Goal: Information Seeking & Learning: Learn about a topic

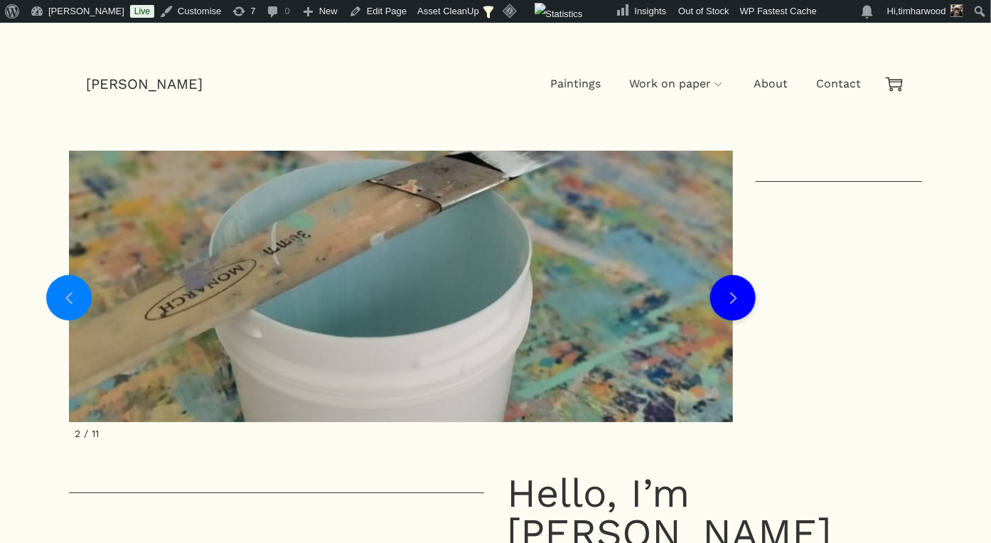
click at [738, 305] on link "Next slide" at bounding box center [733, 298] width 46 height 46
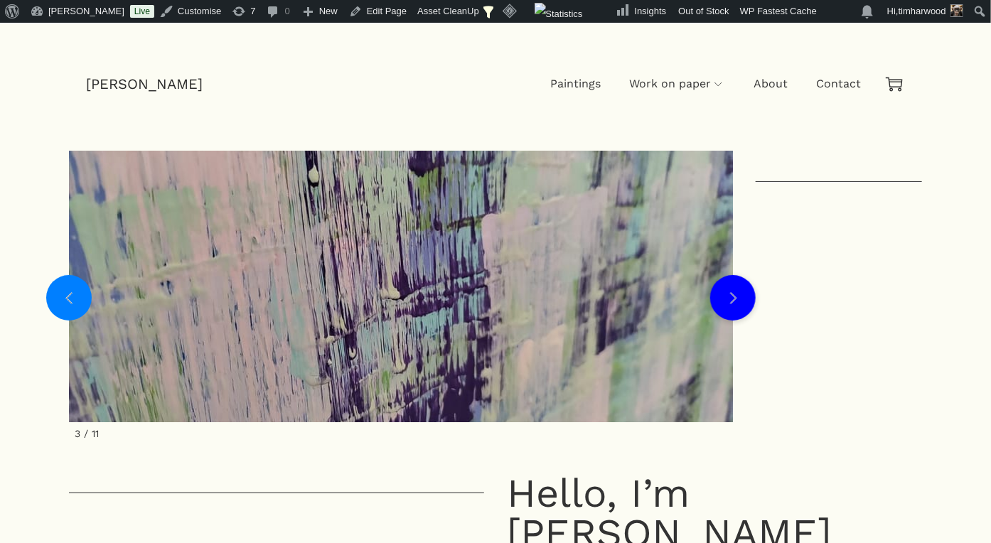
click at [738, 305] on link "Next slide" at bounding box center [733, 298] width 46 height 46
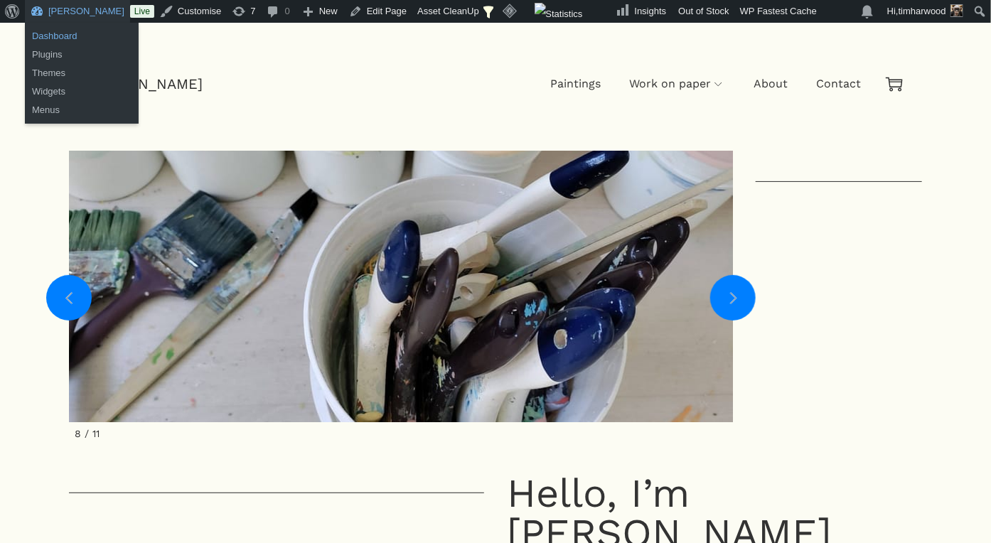
click at [54, 33] on link "Dashboard" at bounding box center [82, 36] width 114 height 18
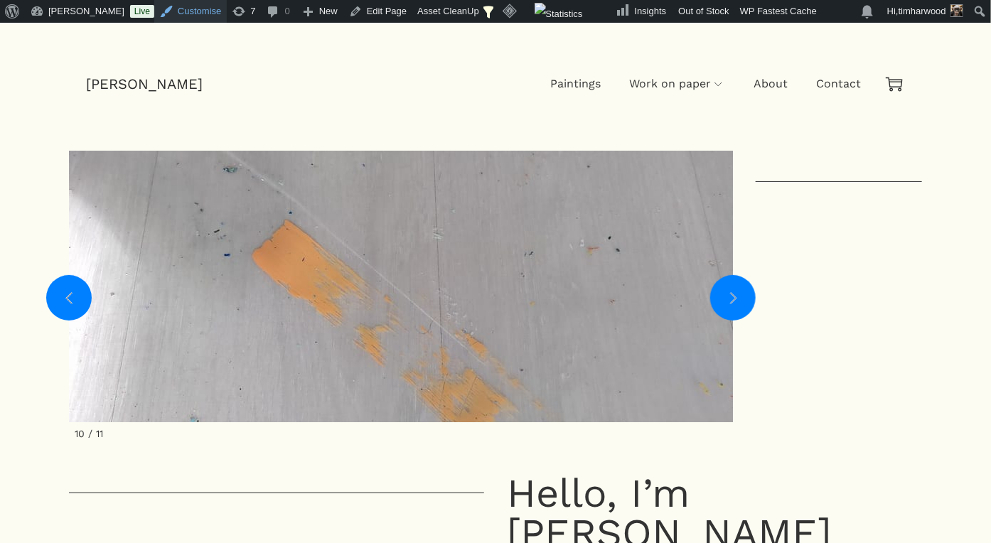
drag, startPoint x: 742, startPoint y: 311, endPoint x: 186, endPoint y: 14, distance: 630.6
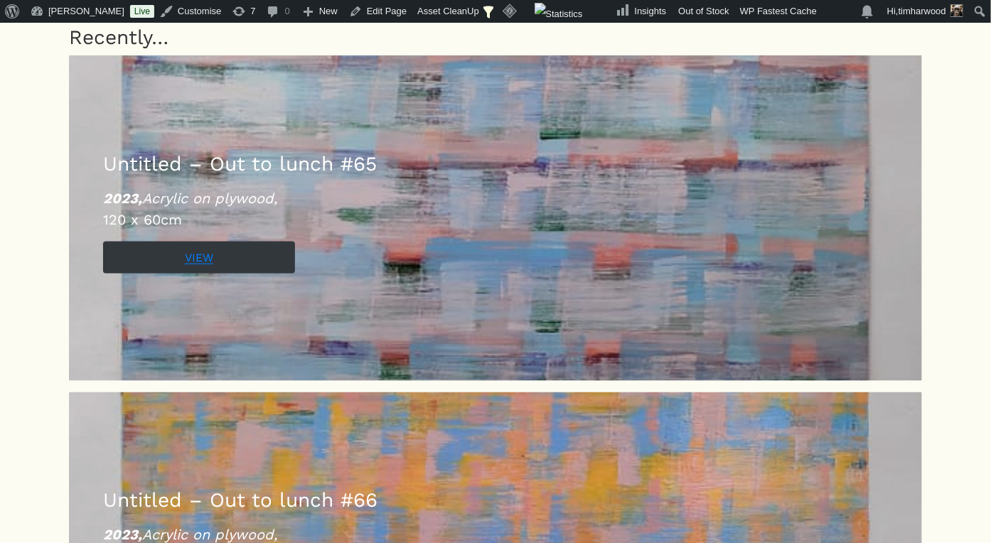
scroll to position [646, 0]
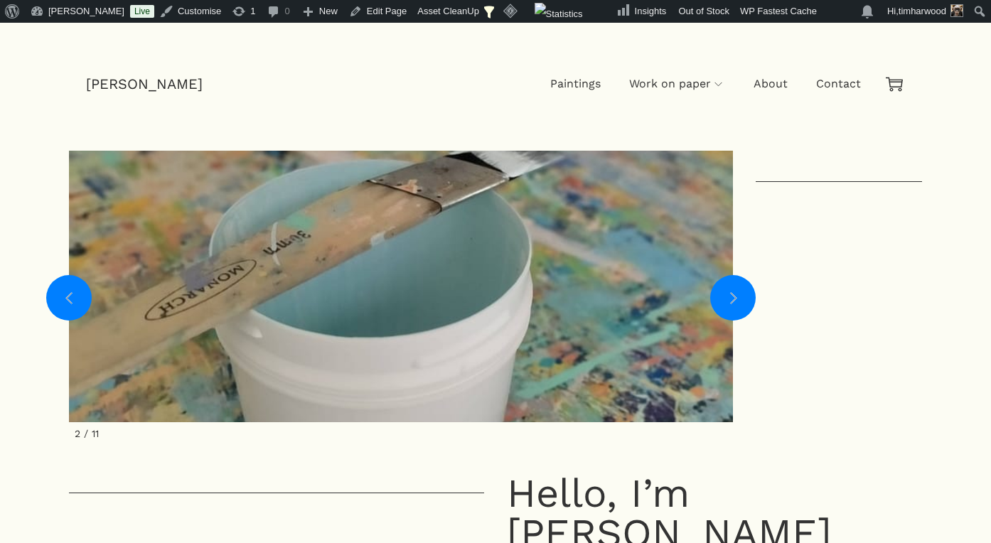
click at [742, 275] on link "Next slide" at bounding box center [733, 298] width 46 height 46
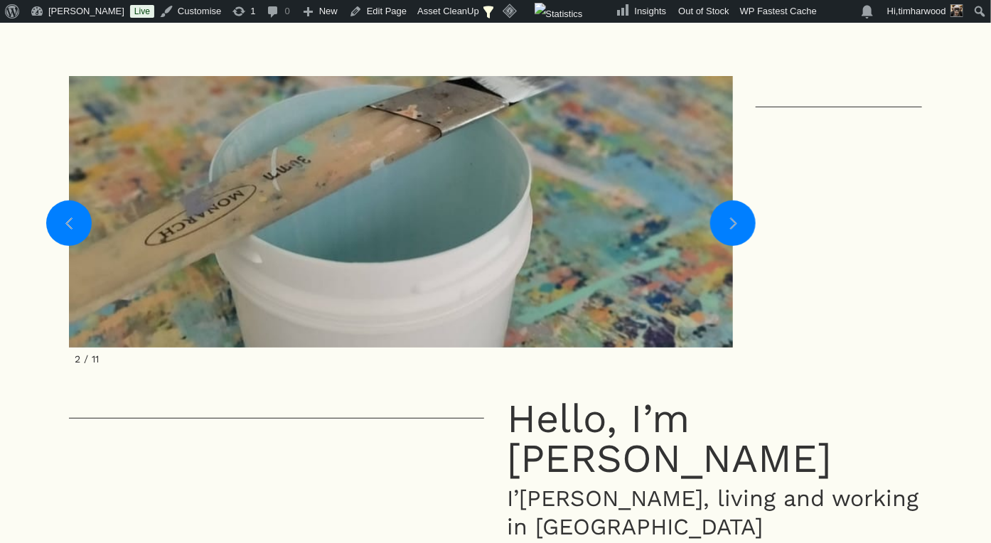
click at [742, 225] on link "Next slide" at bounding box center [733, 224] width 46 height 46
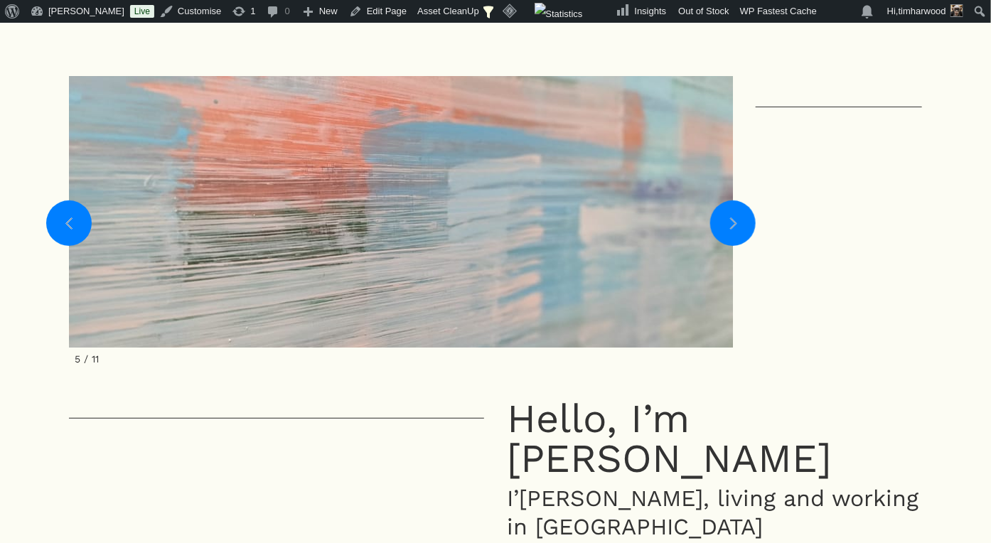
click at [742, 225] on link "Next slide" at bounding box center [733, 224] width 46 height 46
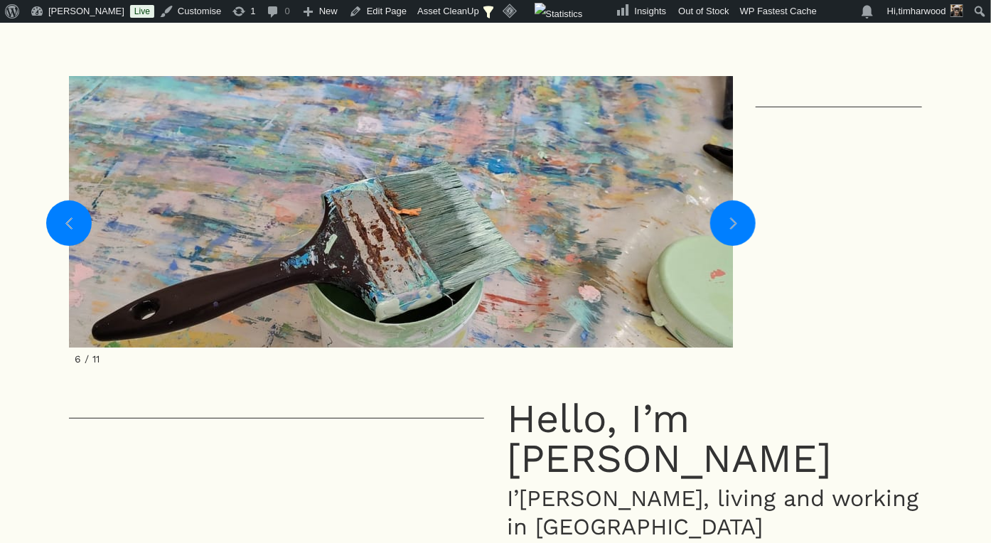
click at [742, 225] on link "Next slide" at bounding box center [733, 224] width 46 height 46
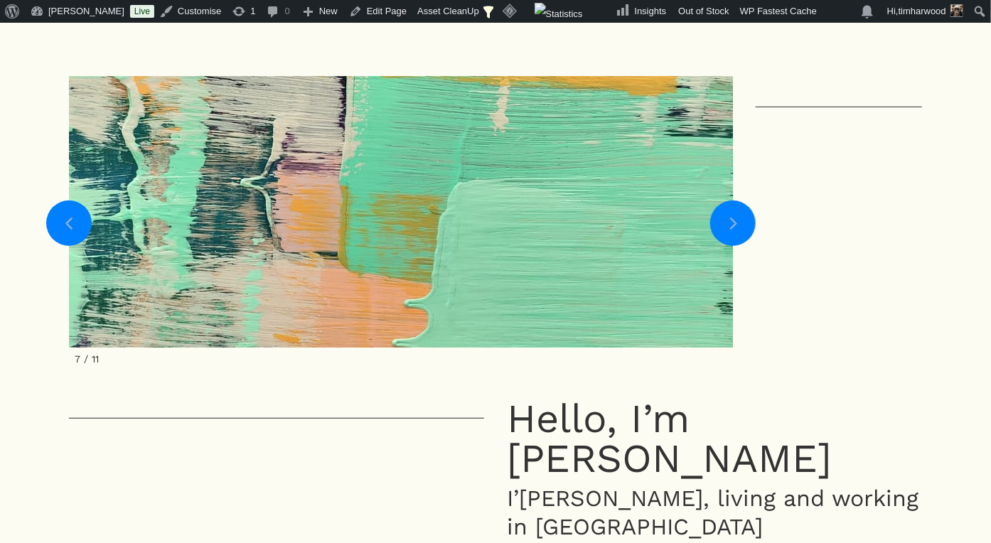
click at [742, 225] on link "Next slide" at bounding box center [733, 224] width 46 height 46
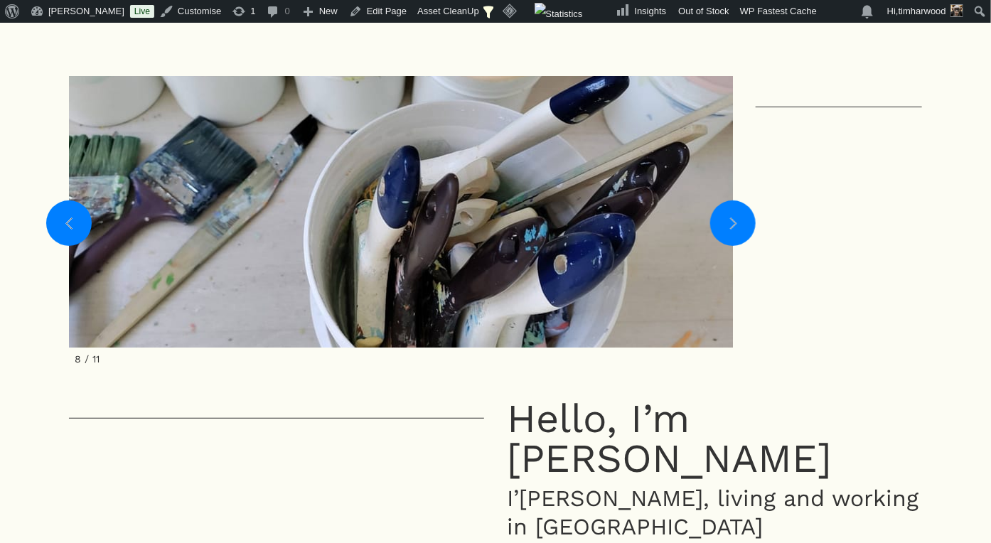
click at [742, 225] on link "Next slide" at bounding box center [733, 224] width 46 height 46
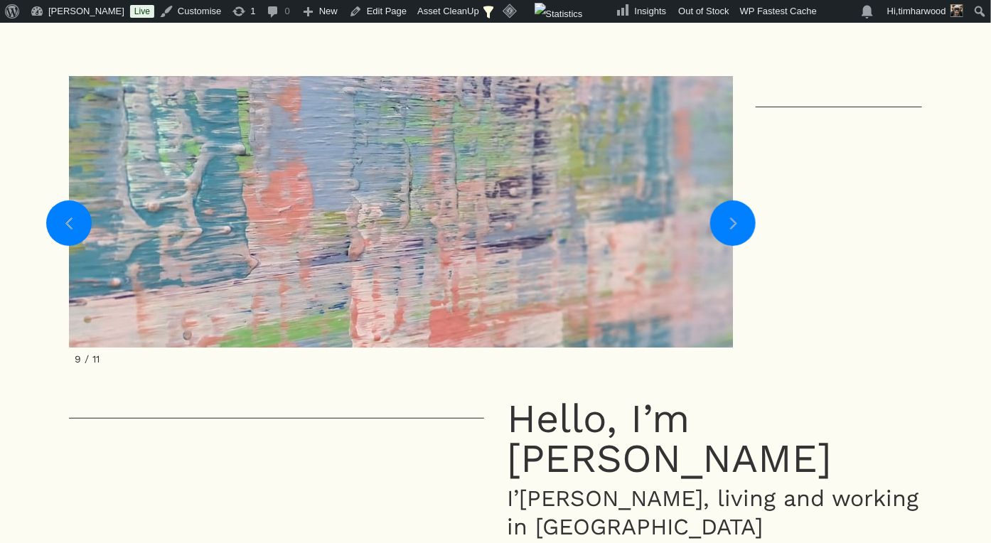
click at [742, 225] on link "Next slide" at bounding box center [733, 224] width 46 height 46
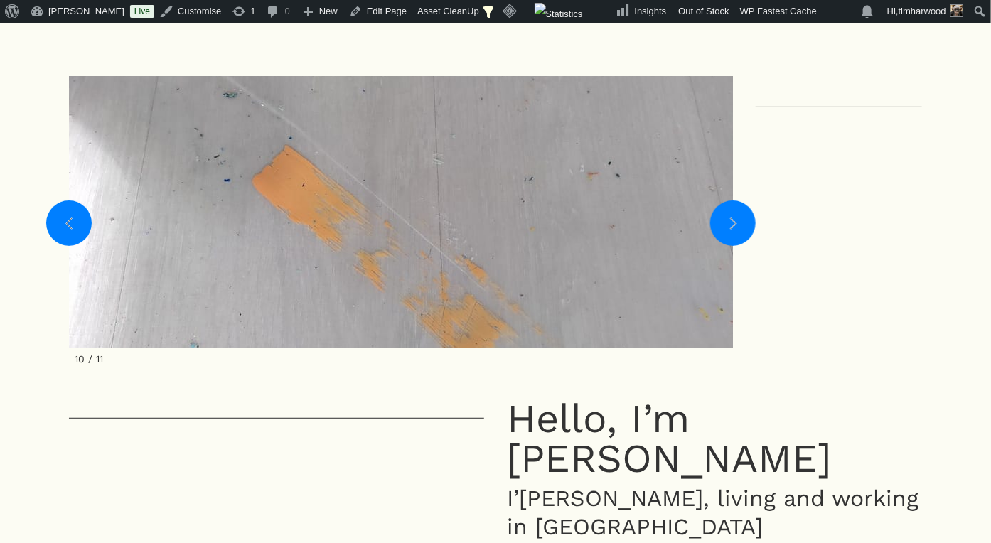
click at [742, 225] on link "Next slide" at bounding box center [733, 224] width 46 height 46
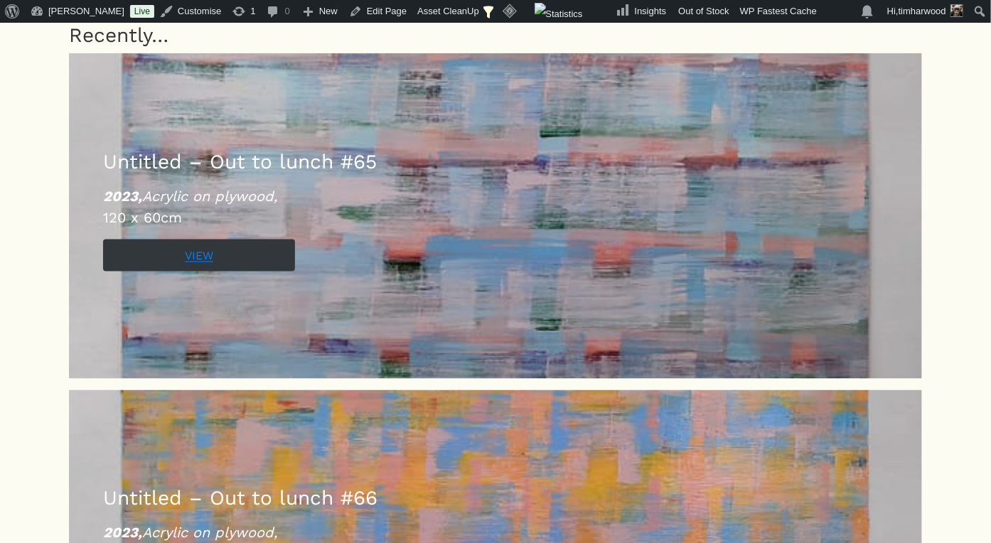
scroll to position [0, 0]
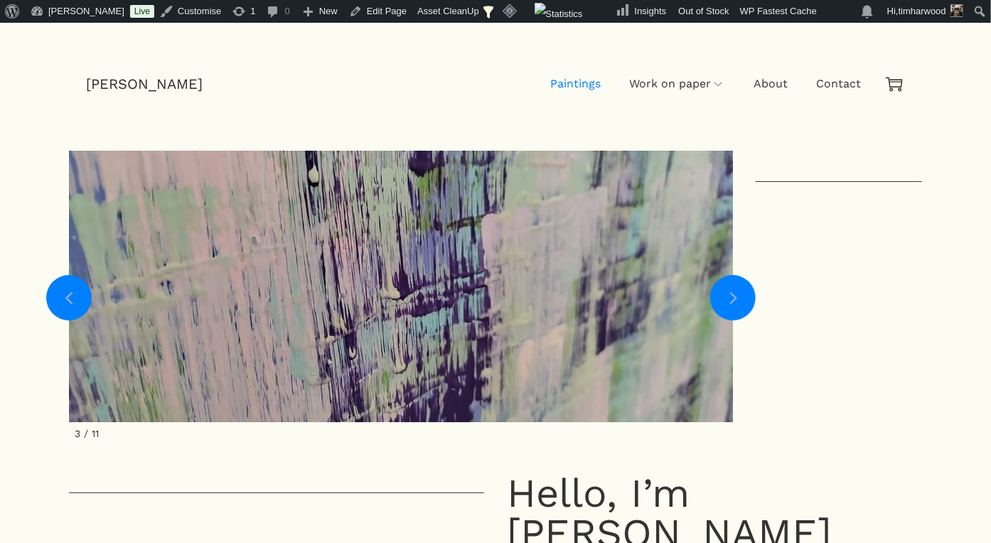
click at [577, 78] on span "Paintings" at bounding box center [575, 84] width 50 height 14
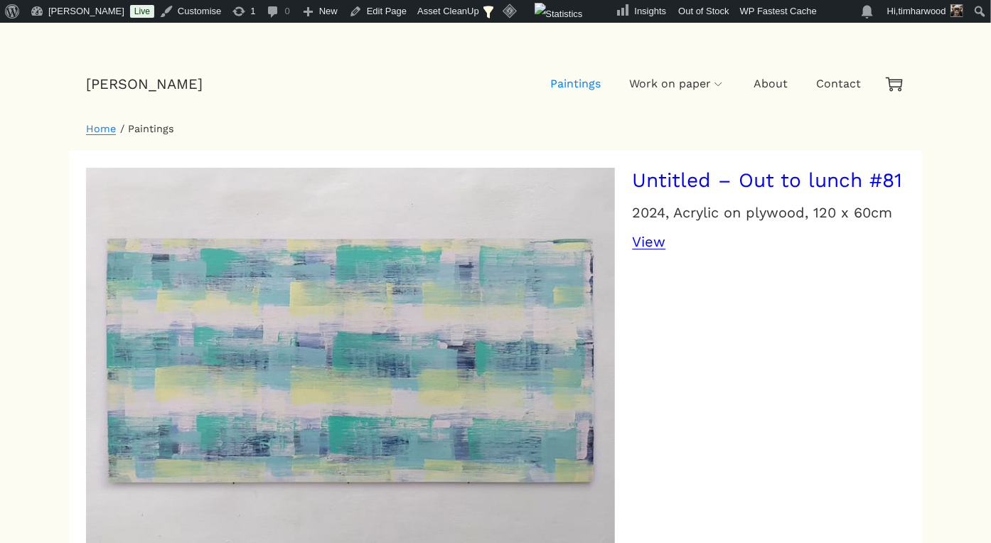
click at [655, 243] on link "View" at bounding box center [648, 236] width 33 height 29
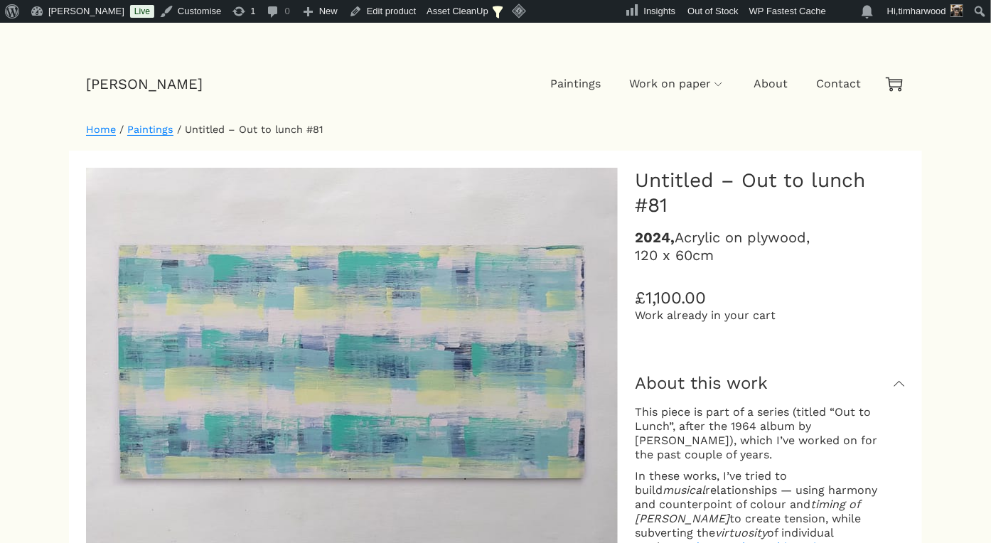
scroll to position [13, 0]
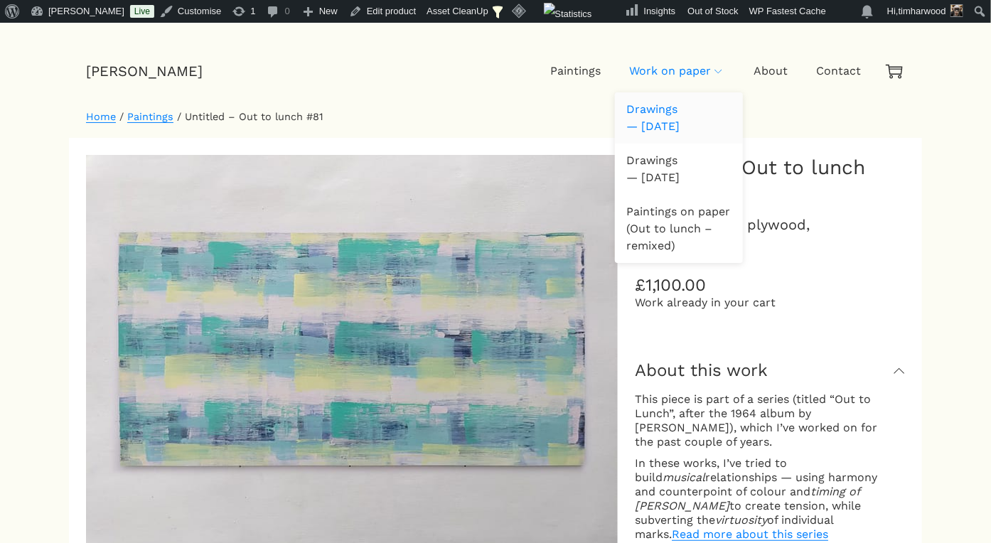
click at [657, 114] on span "Drawings — [DATE]" at bounding box center [679, 118] width 105 height 34
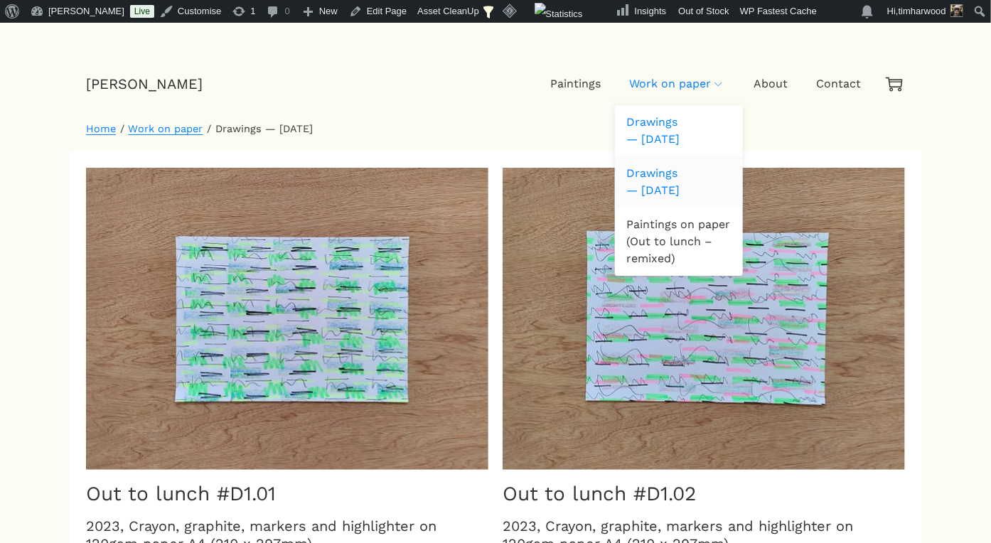
click at [685, 174] on span "Drawings — [DATE]" at bounding box center [679, 182] width 105 height 34
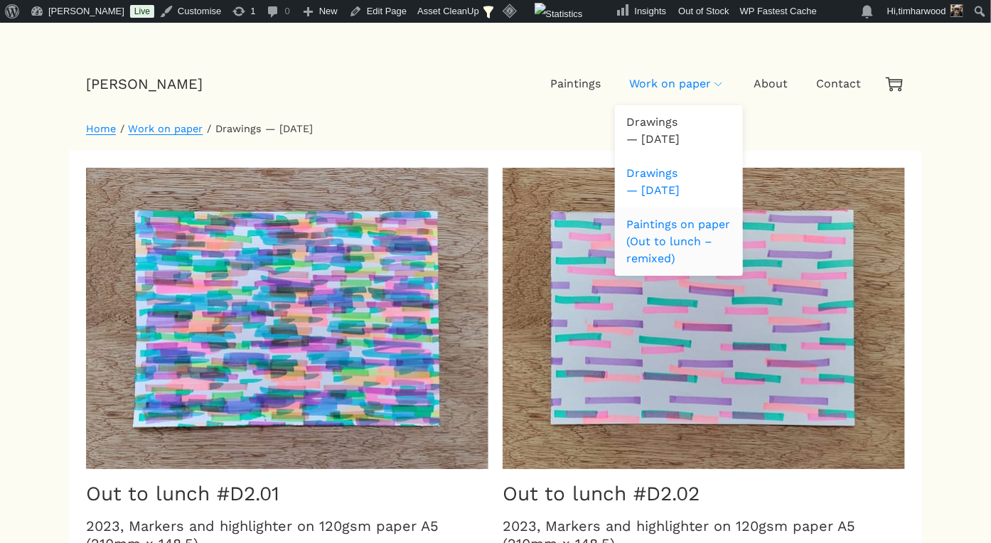
click at [659, 224] on span "Paintings on paper (Out to lunch – remixed)" at bounding box center [679, 241] width 105 height 51
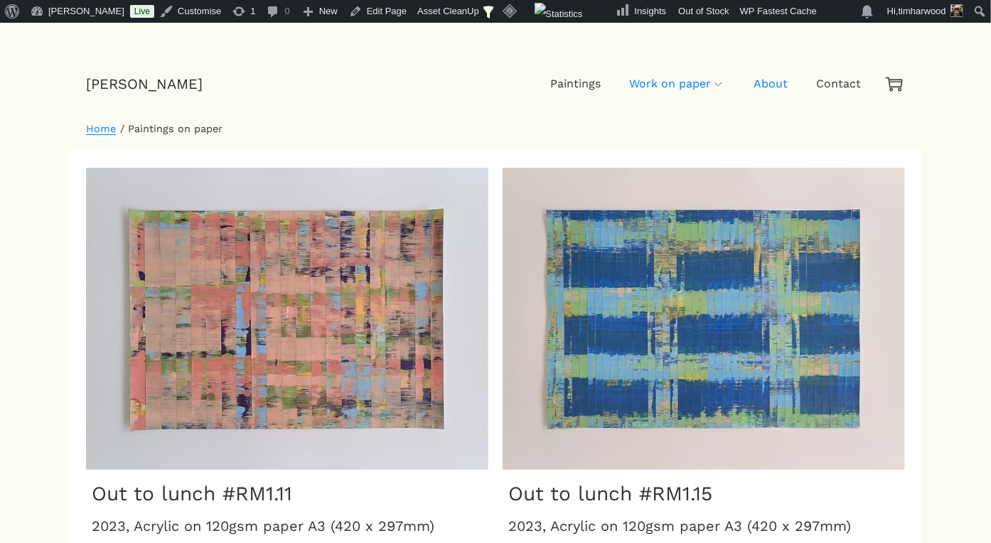
click at [762, 79] on span "About" at bounding box center [771, 84] width 34 height 14
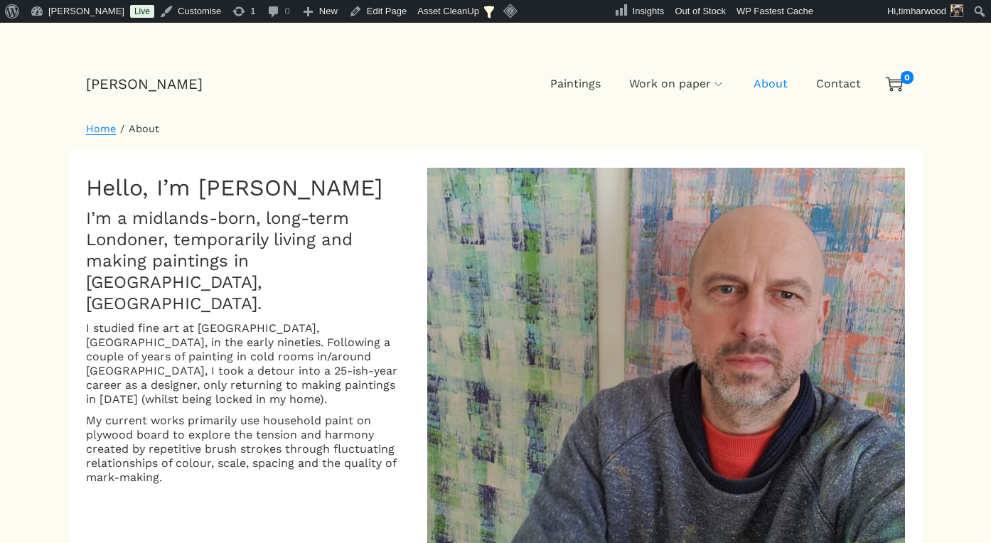
scroll to position [284, 0]
